Goal: Information Seeking & Learning: Learn about a topic

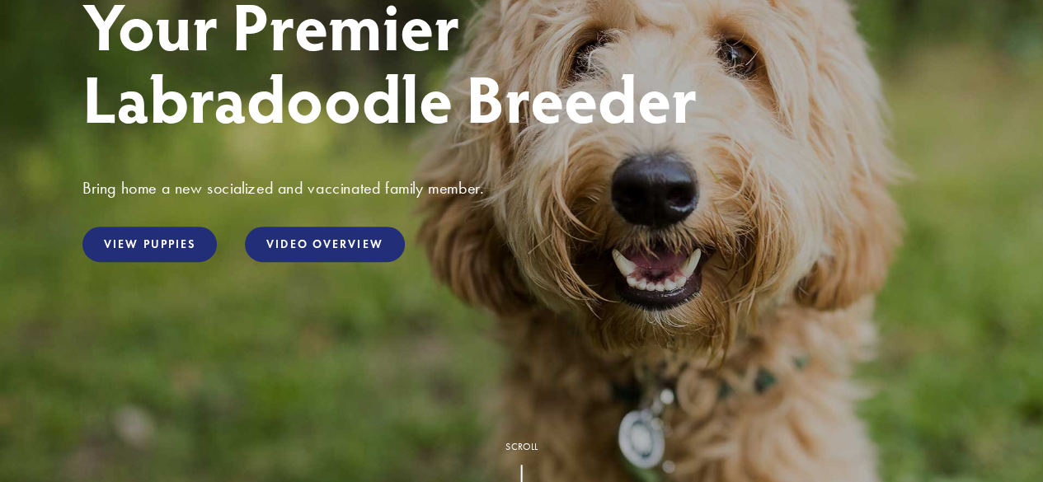
scroll to position [279, 0]
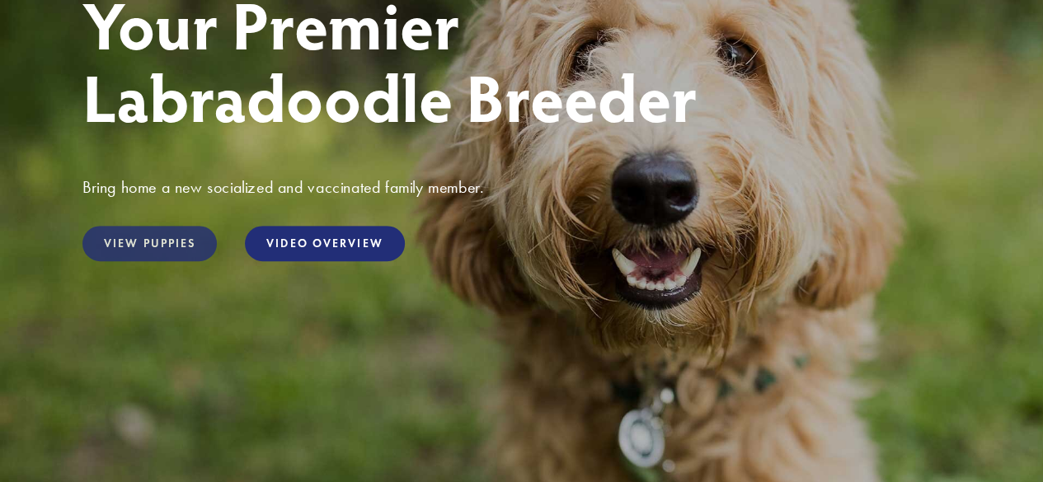
click at [180, 248] on link "View Puppies" at bounding box center [149, 243] width 134 height 35
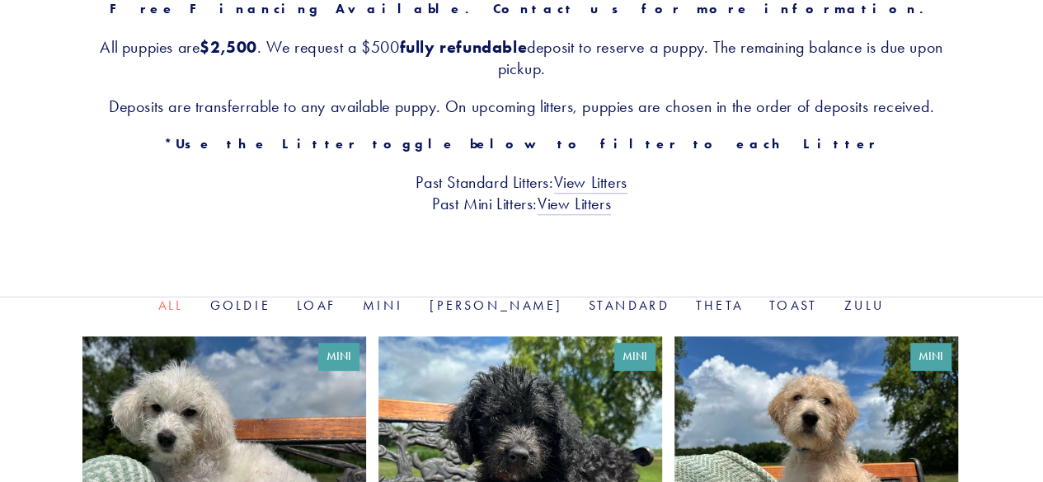
scroll to position [335, 0]
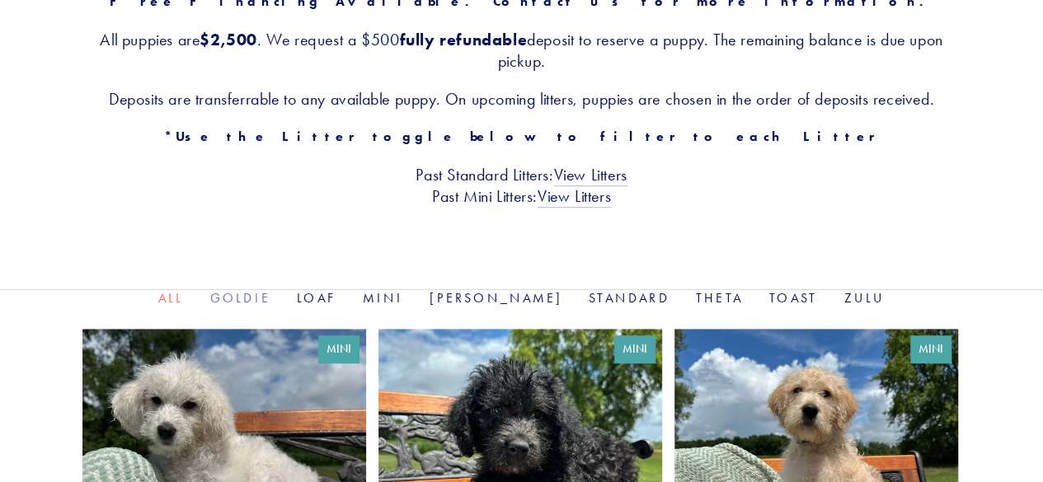
click at [270, 298] on link "Goldie" at bounding box center [240, 298] width 60 height 16
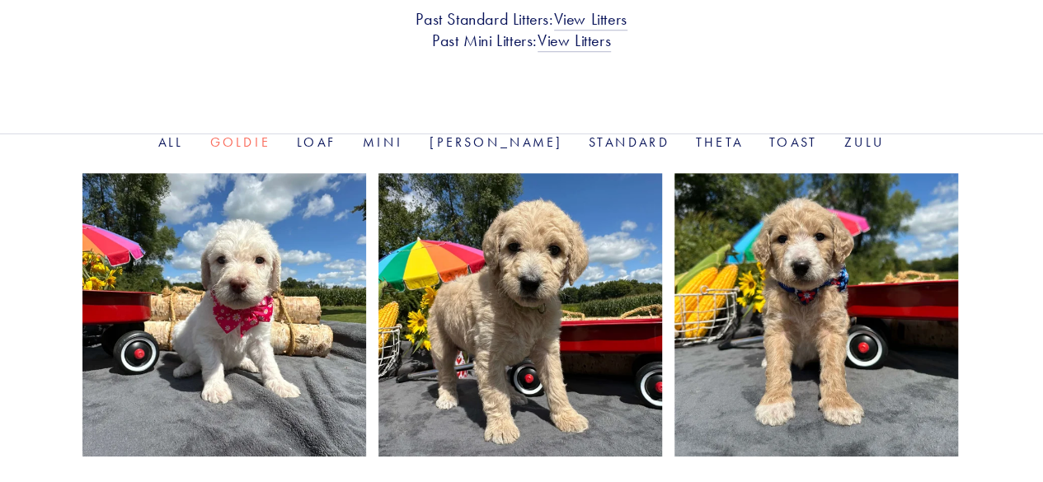
scroll to position [489, 0]
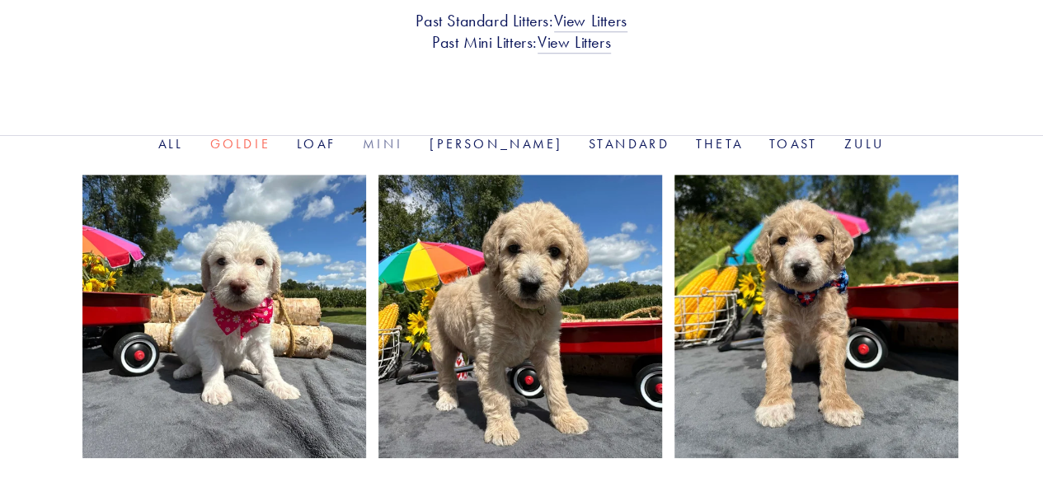
click at [403, 144] on link "Mini" at bounding box center [383, 144] width 40 height 16
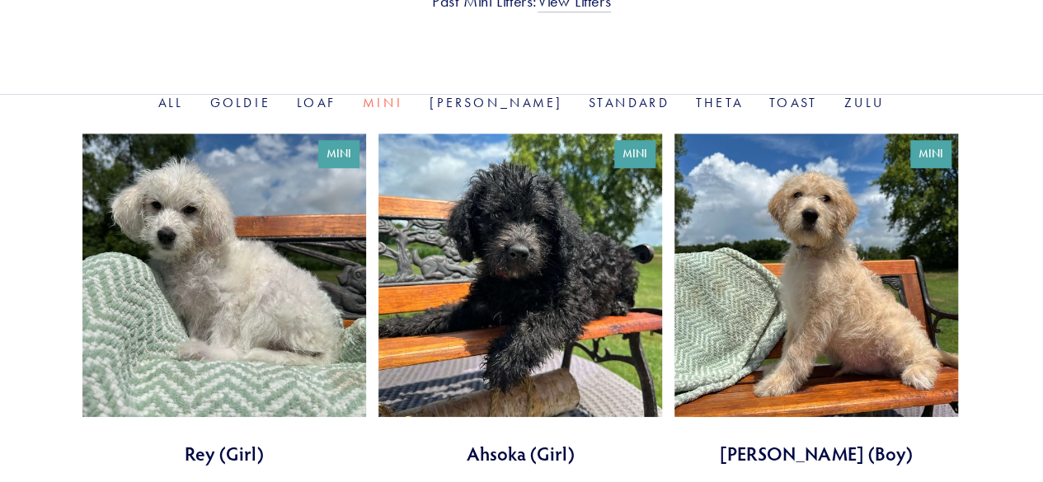
scroll to position [522, 0]
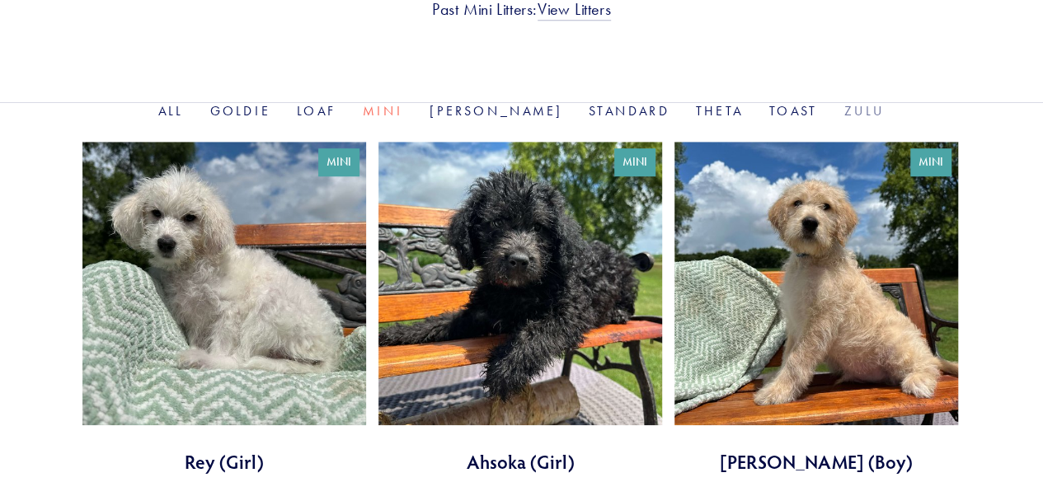
click at [843, 110] on link "Zulu" at bounding box center [863, 111] width 41 height 16
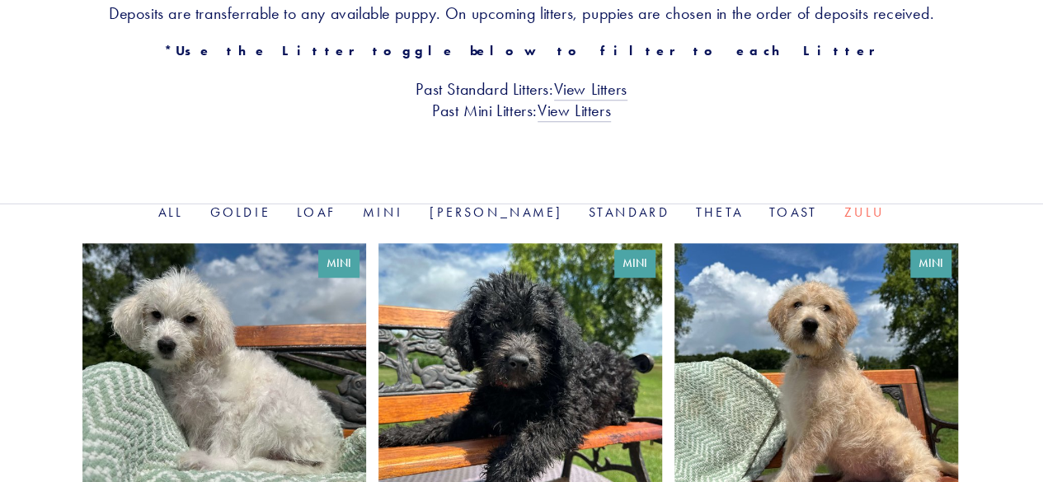
scroll to position [420, 0]
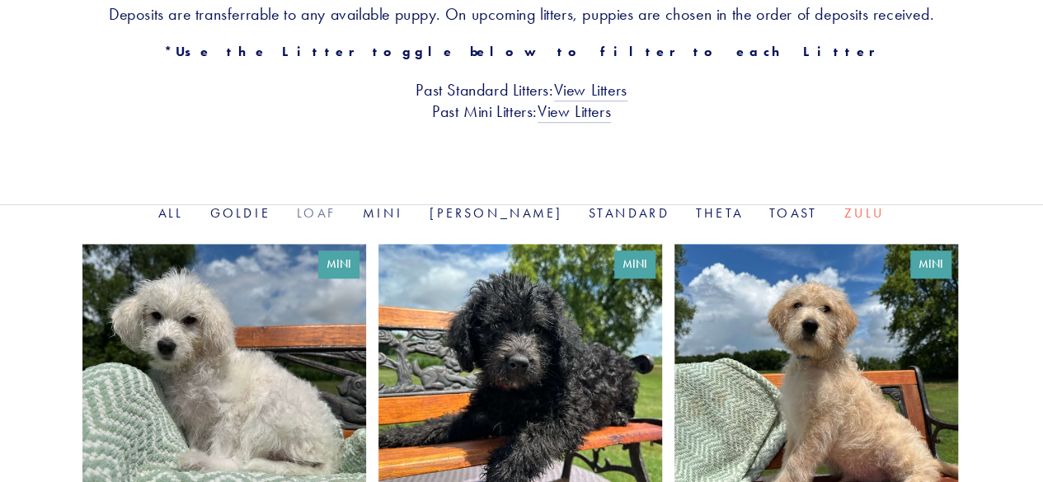
click at [336, 216] on link "Loaf" at bounding box center [317, 213] width 40 height 16
